Goal: Information Seeking & Learning: Learn about a topic

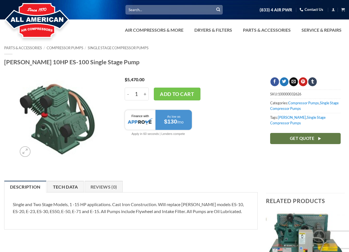
click at [68, 182] on link "Tech Data" at bounding box center [65, 187] width 37 height 12
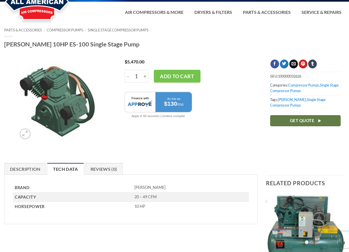
scroll to position [28, 0]
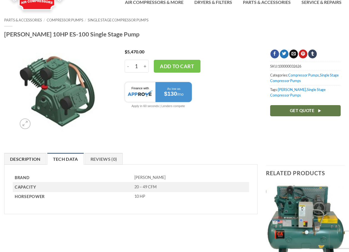
click at [34, 161] on link "Description" at bounding box center [25, 159] width 42 height 12
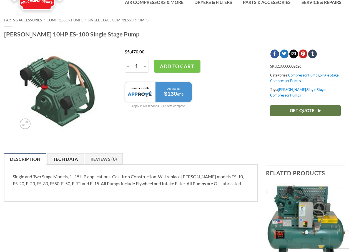
click at [54, 159] on link "Tech Data" at bounding box center [65, 159] width 37 height 12
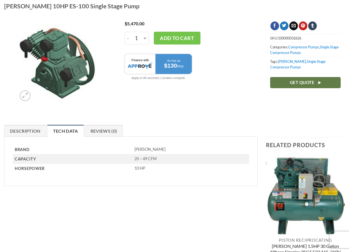
scroll to position [0, 0]
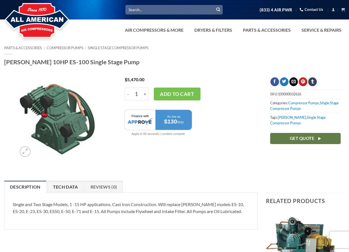
click at [75, 191] on link "Tech Data" at bounding box center [65, 187] width 37 height 12
